Goal: Navigation & Orientation: Find specific page/section

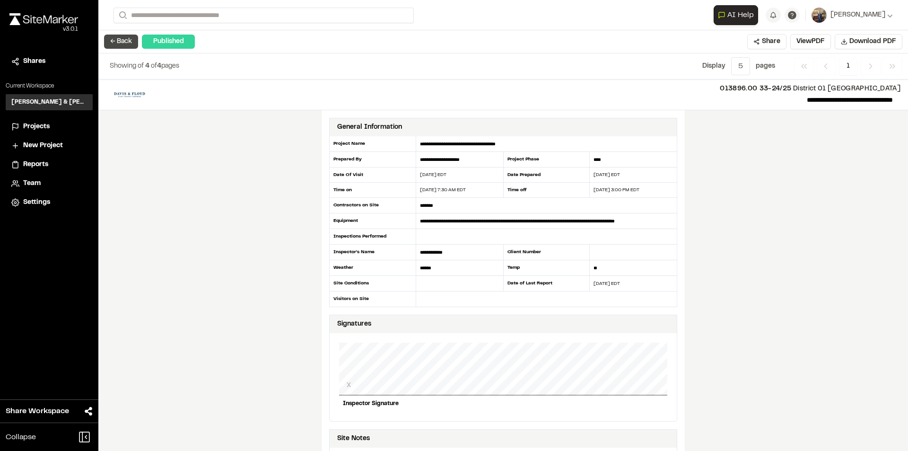
click at [127, 38] on button "← Back" at bounding box center [121, 42] width 34 height 14
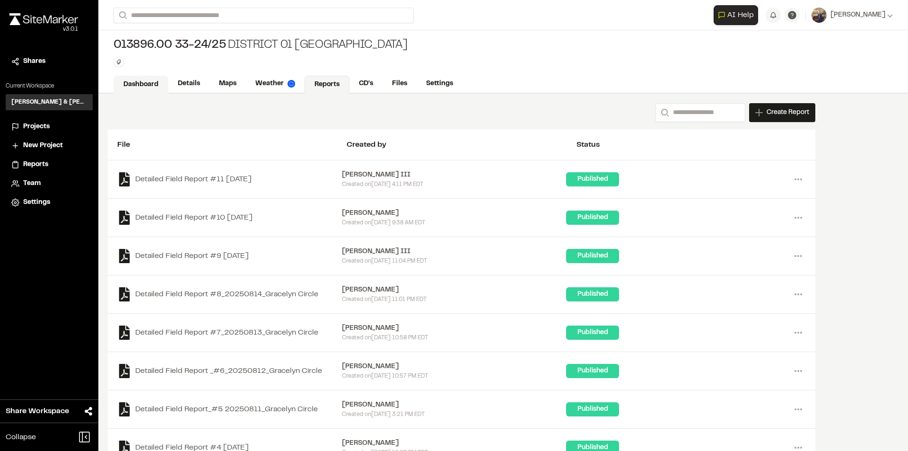
click at [146, 81] on link "Dashboard" at bounding box center [141, 85] width 55 height 18
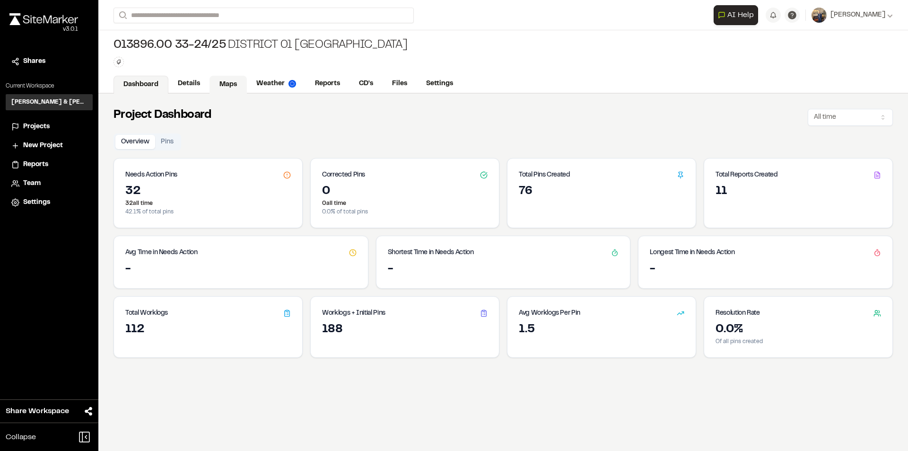
click at [230, 84] on link "Maps" at bounding box center [228, 85] width 37 height 18
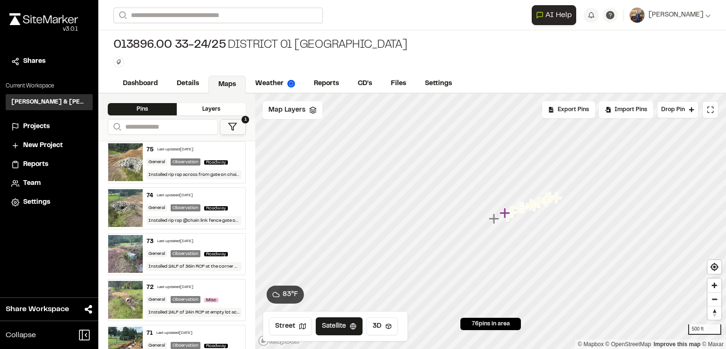
scroll to position [95, 0]
click at [151, 85] on link "Dashboard" at bounding box center [141, 85] width 55 height 18
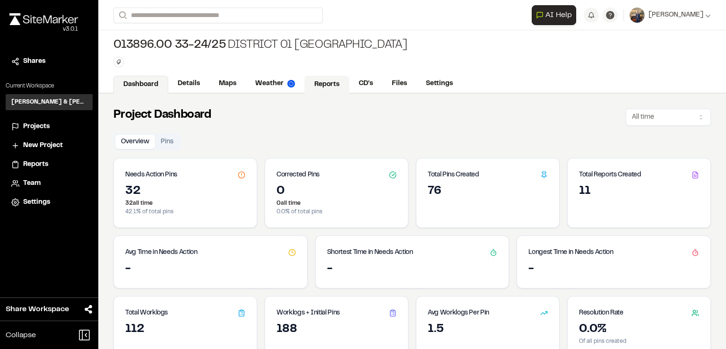
click at [341, 82] on link "Reports" at bounding box center [327, 85] width 45 height 18
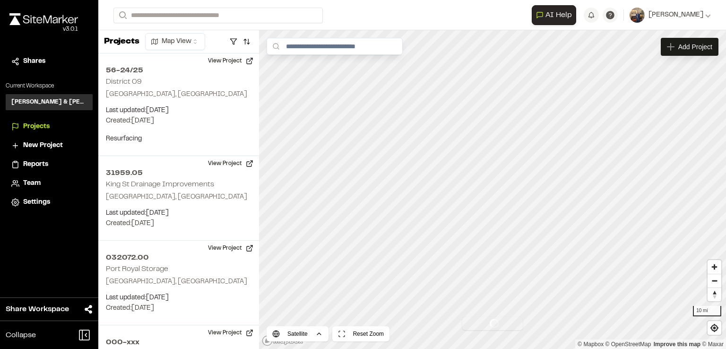
scroll to position [331, 0]
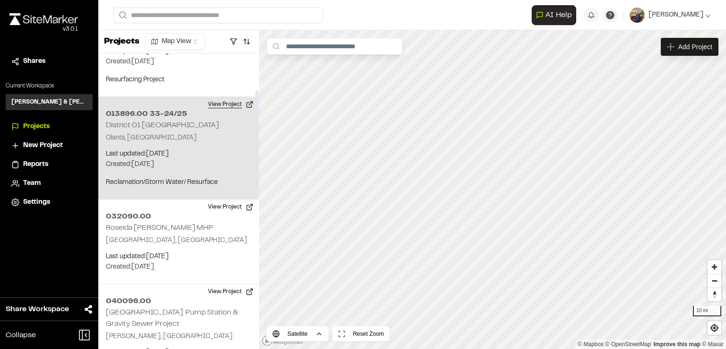
click at [235, 103] on button "View Project" at bounding box center [230, 104] width 57 height 15
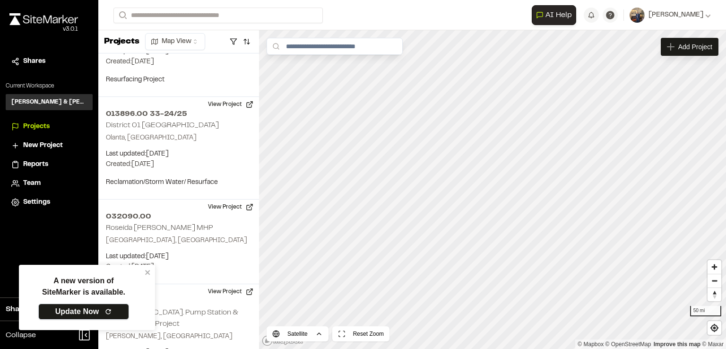
click at [81, 313] on link "Update Now" at bounding box center [83, 312] width 91 height 16
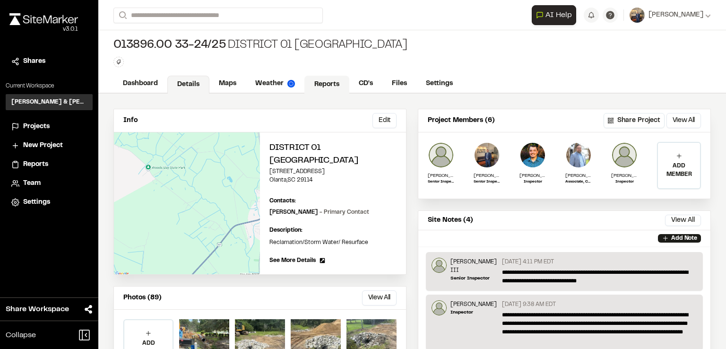
click at [328, 78] on link "Reports" at bounding box center [327, 85] width 45 height 18
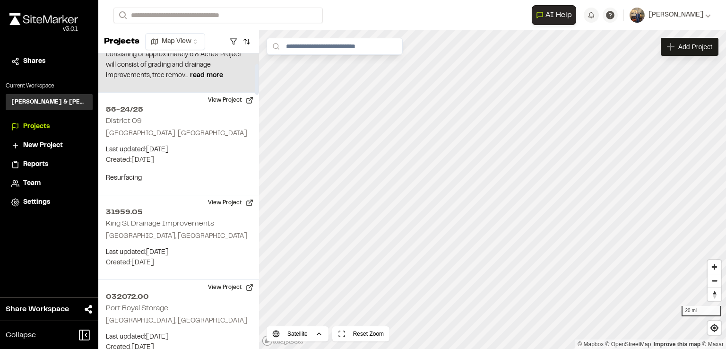
scroll to position [142, 0]
